Goal: Task Accomplishment & Management: Use online tool/utility

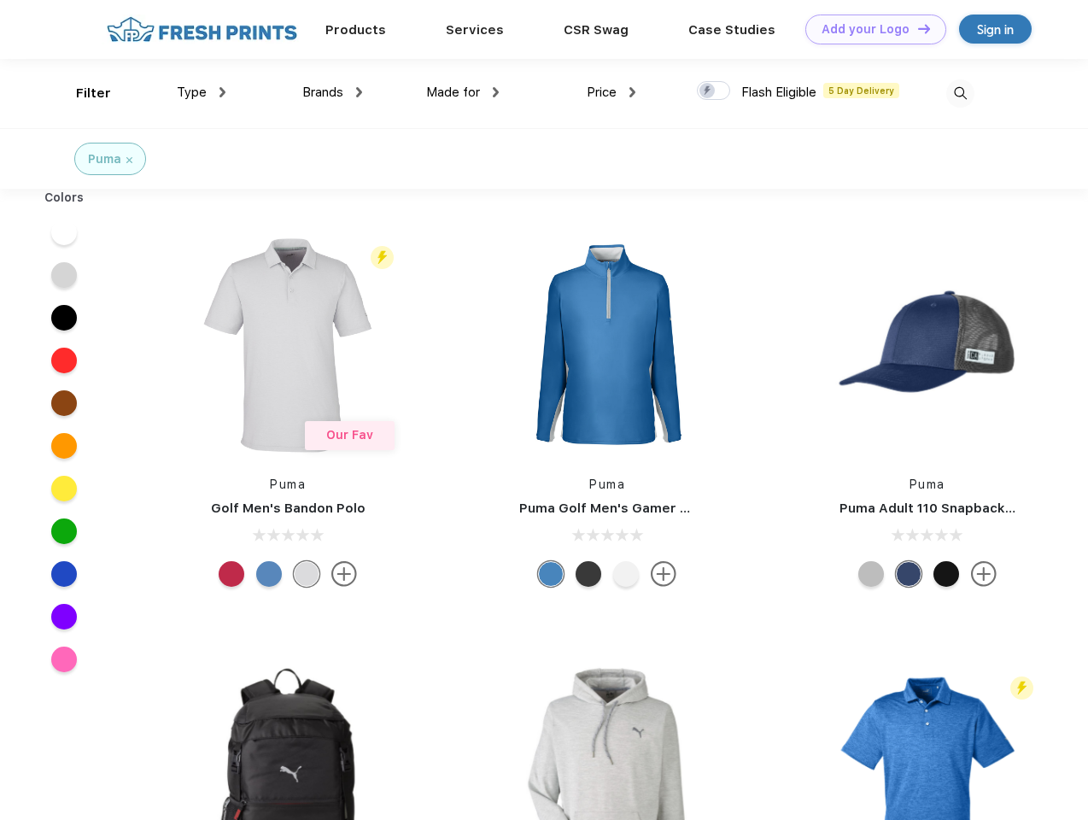
scroll to position [1, 0]
click at [869, 29] on link "Add your Logo Design Tool" at bounding box center [875, 30] width 141 height 30
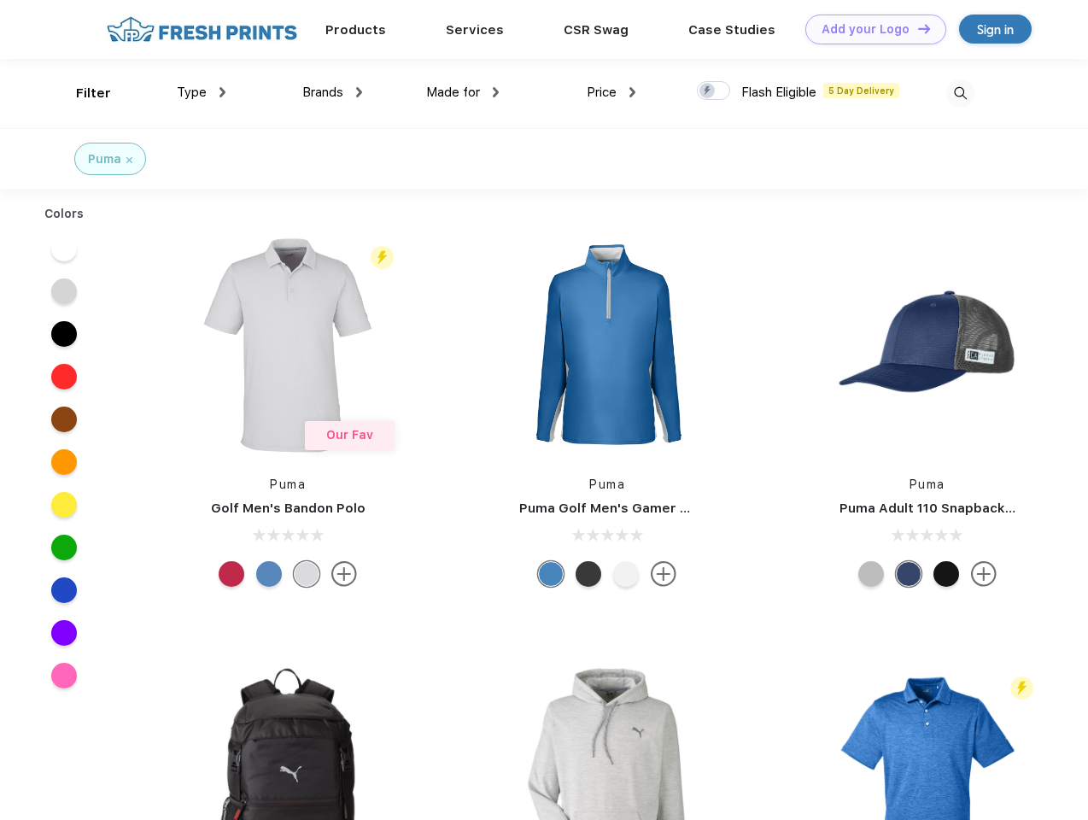
click at [0, 0] on div "Design Tool" at bounding box center [0, 0] width 0 height 0
click at [916, 28] on link "Add your Logo Design Tool" at bounding box center [875, 30] width 141 height 30
click at [82, 93] on div "Filter" at bounding box center [93, 94] width 35 height 20
click at [202, 92] on span "Type" at bounding box center [192, 92] width 30 height 15
click at [332, 92] on span "Brands" at bounding box center [322, 92] width 41 height 15
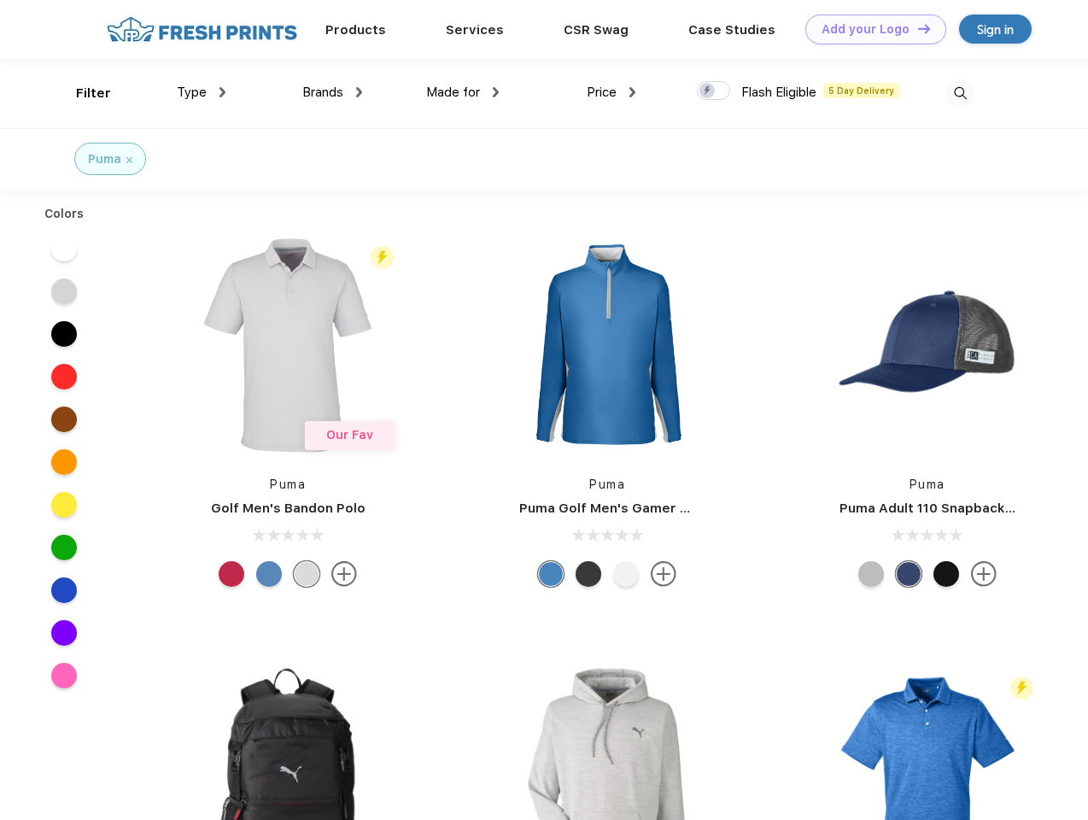
click at [463, 92] on span "Made for" at bounding box center [453, 92] width 54 height 15
click at [611, 92] on span "Price" at bounding box center [602, 92] width 30 height 15
click at [714, 91] on div at bounding box center [713, 90] width 33 height 19
click at [708, 91] on input "checkbox" at bounding box center [702, 85] width 11 height 11
click at [960, 93] on img at bounding box center [960, 93] width 28 height 28
